Goal: Information Seeking & Learning: Learn about a topic

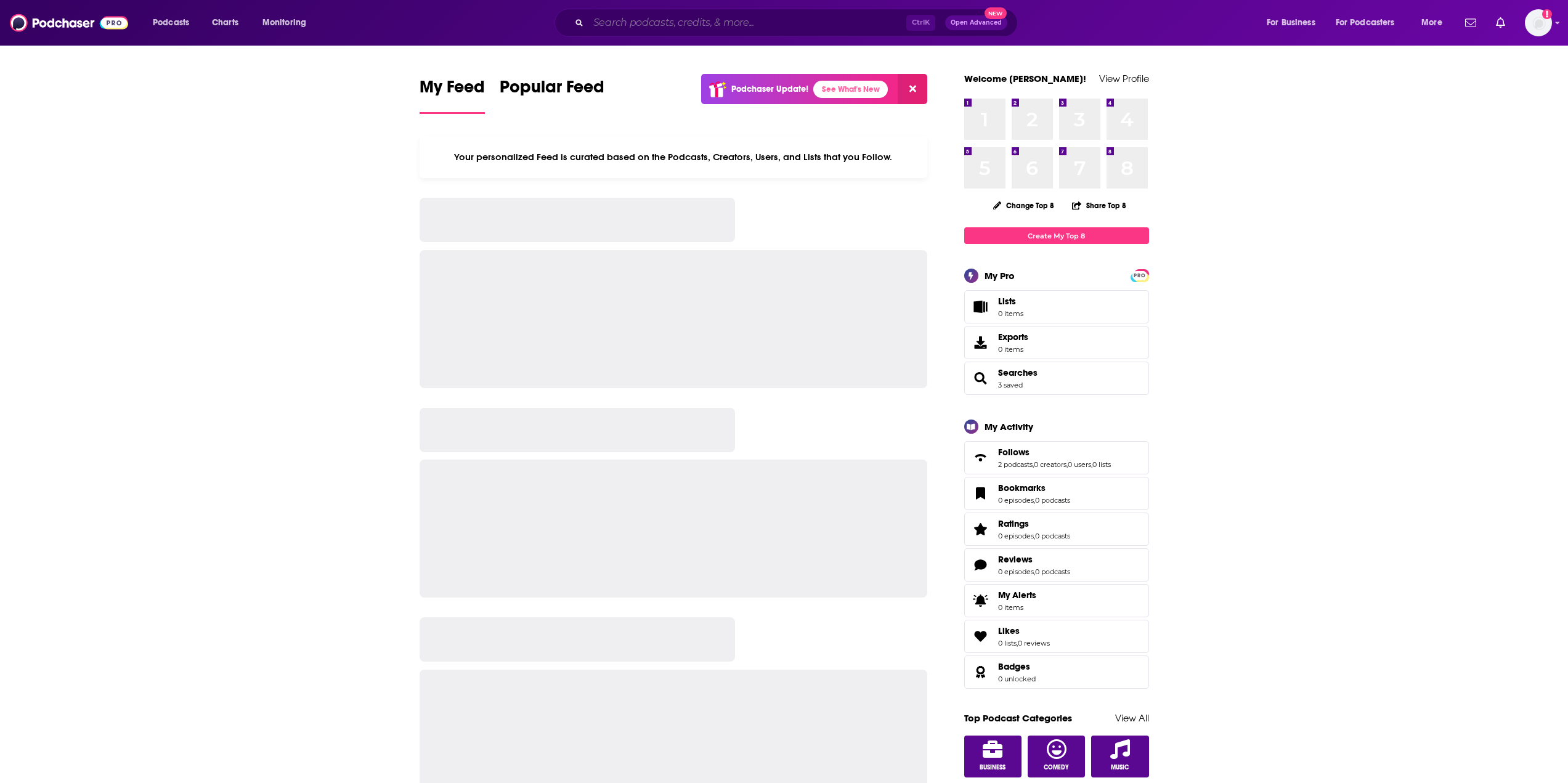
click at [739, 20] on input "Search podcasts, credits, & more..." at bounding box center [746, 23] width 318 height 20
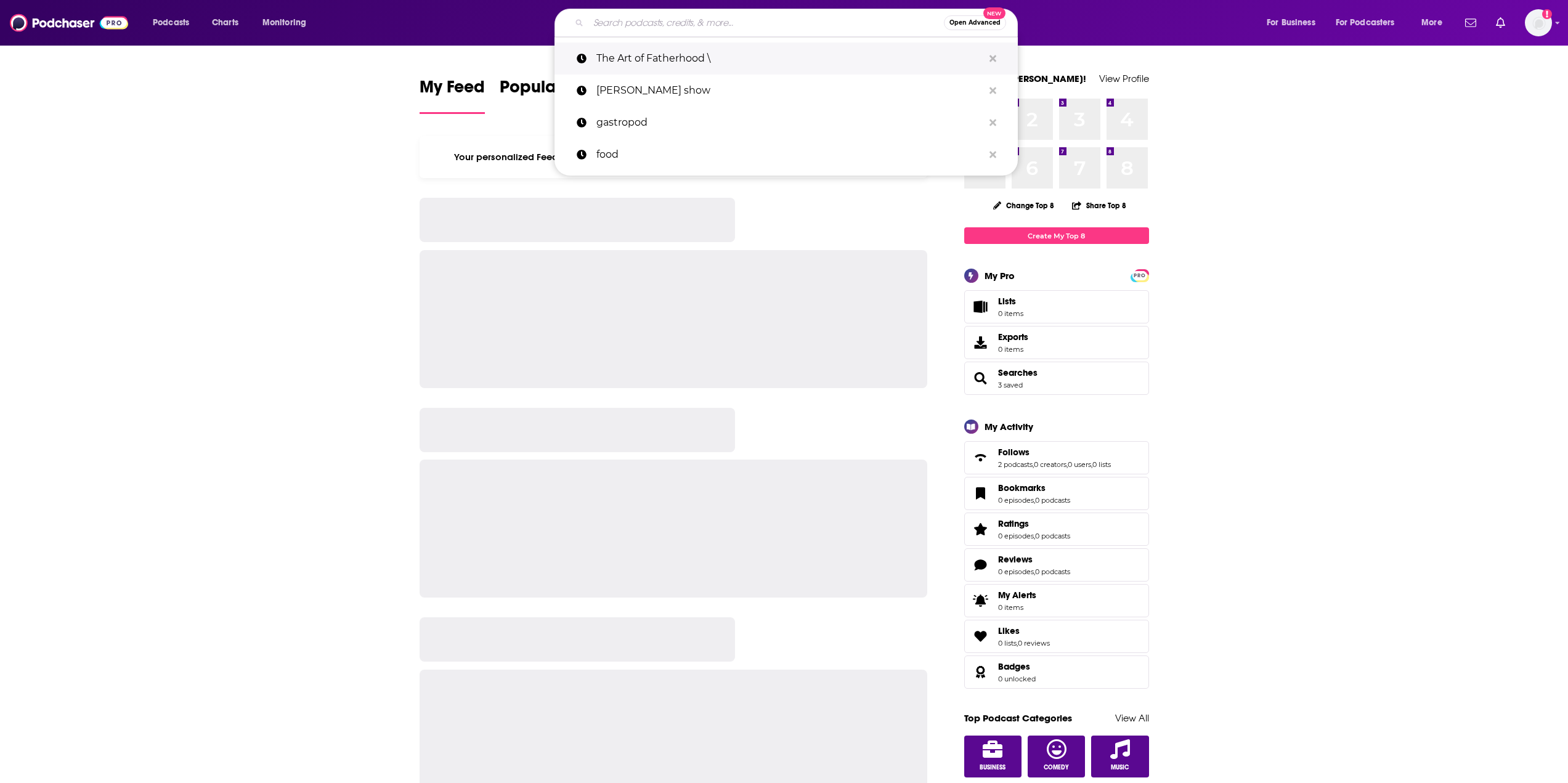
click at [723, 64] on p "The Art of Fatherhood \" at bounding box center [789, 59] width 387 height 32
type input "The Art of Fatherhood \"
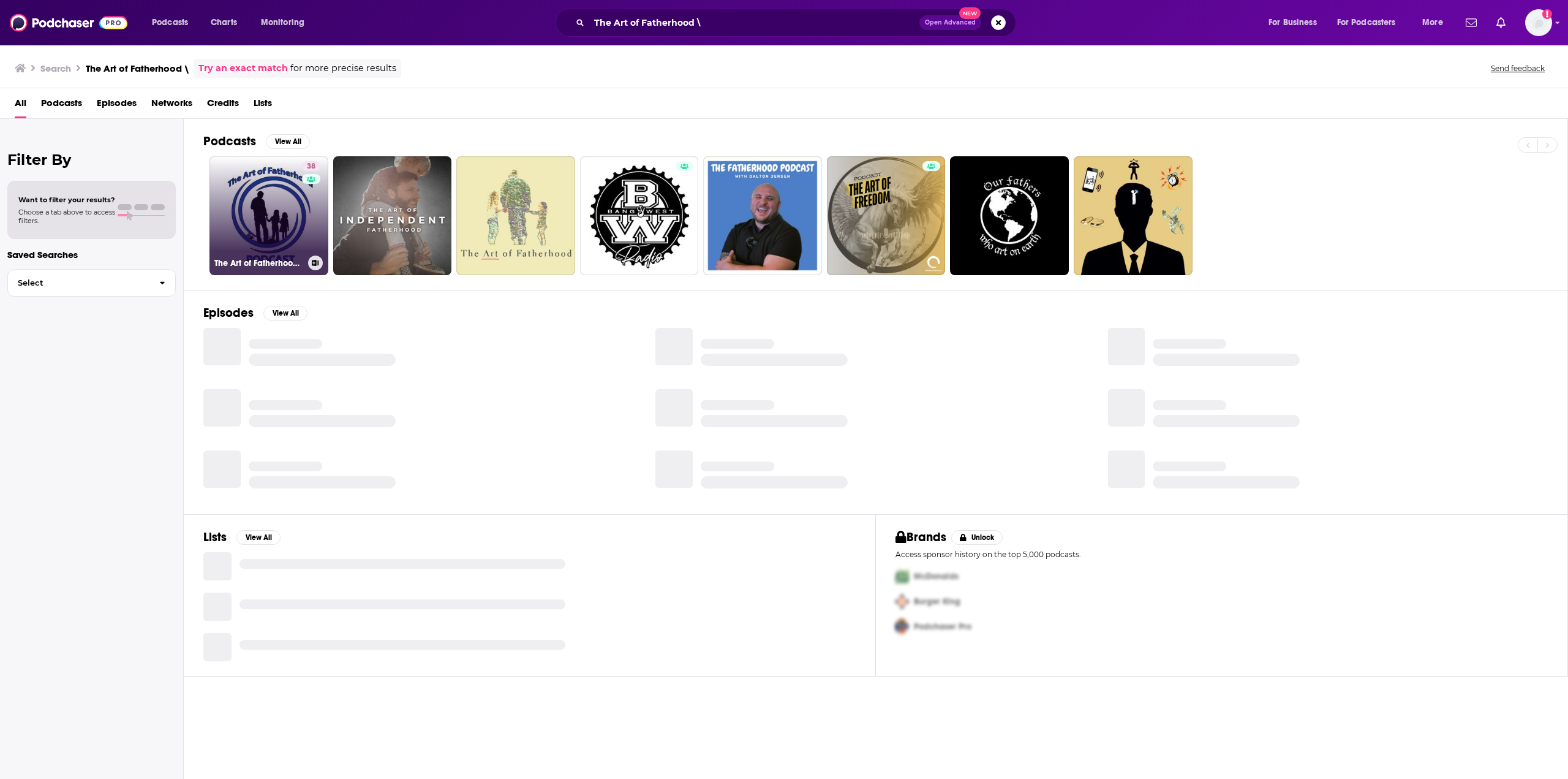
click at [261, 221] on link "38 The Art of Fatherhood Podcast" at bounding box center [269, 215] width 119 height 119
